Goal: Find specific page/section

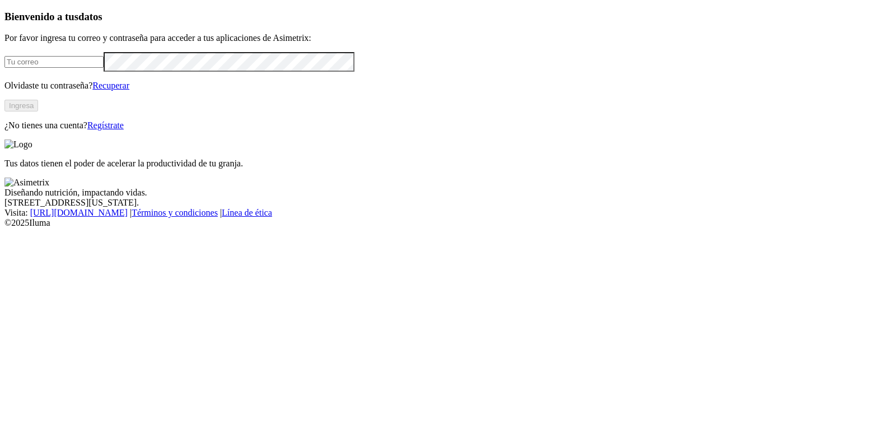
type input "[EMAIL_ADDRESS][DOMAIN_NAME]"
click at [38, 111] on button "Ingresa" at bounding box center [21, 106] width 34 height 12
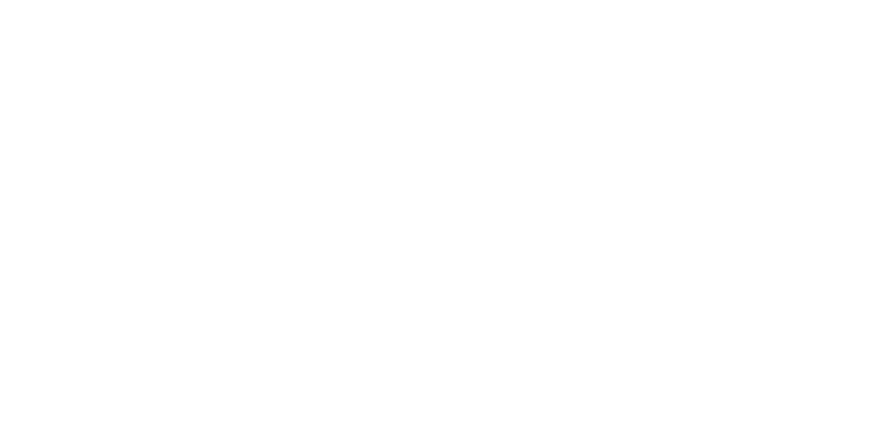
drag, startPoint x: 408, startPoint y: 107, endPoint x: 557, endPoint y: 92, distance: 149.7
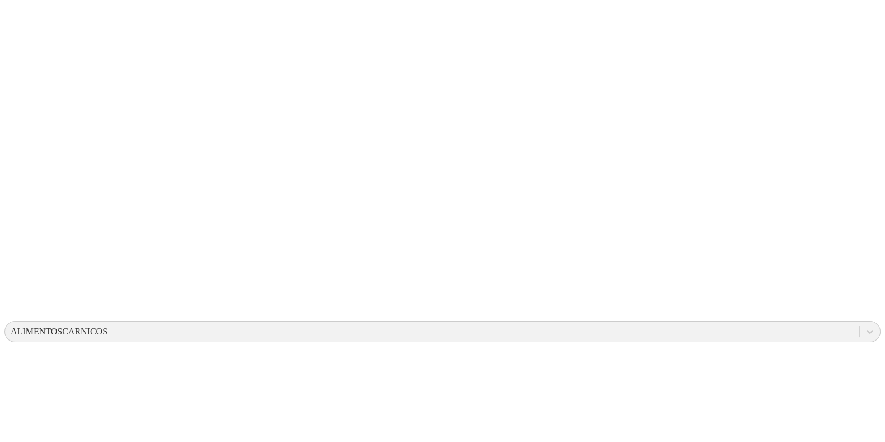
scroll to position [139, 0]
